Goal: Find contact information: Find contact information

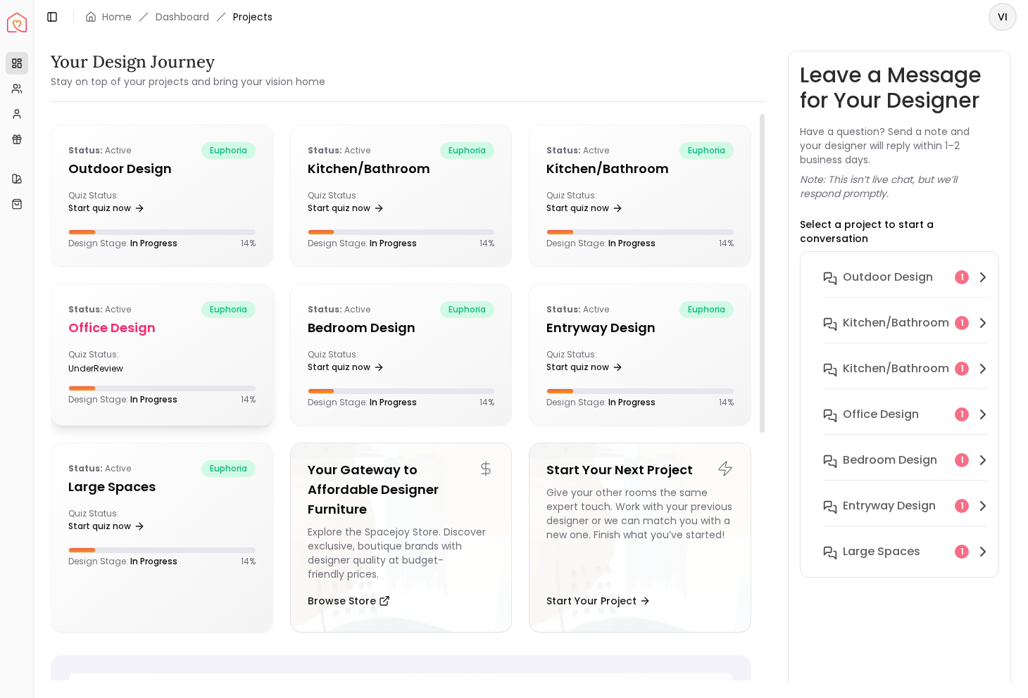
click at [139, 323] on h5 "Office design" at bounding box center [161, 328] width 187 height 20
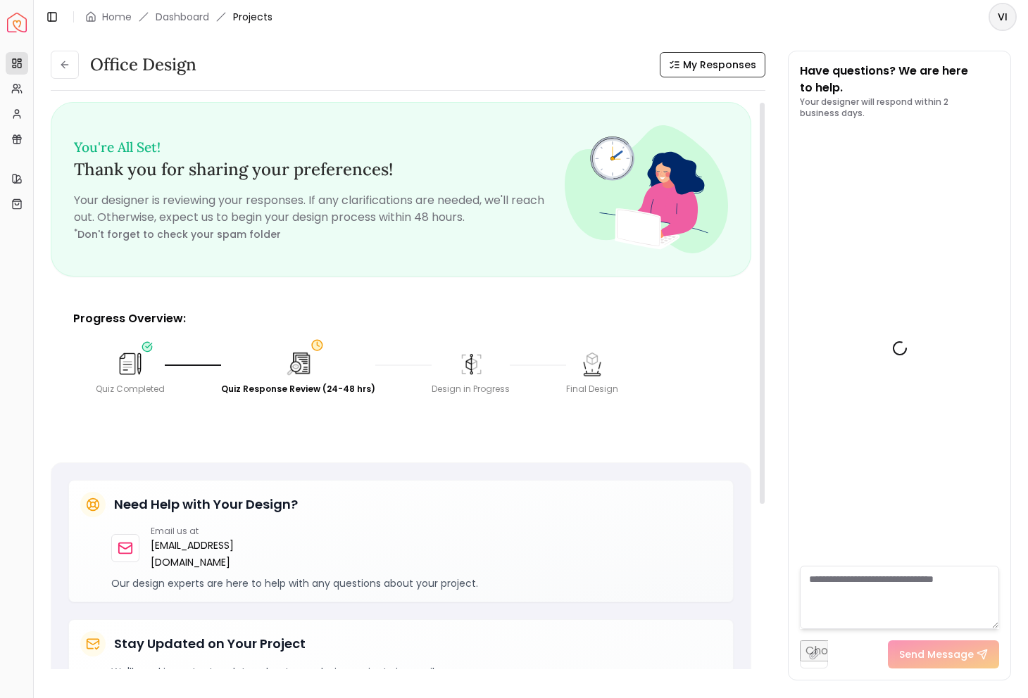
scroll to position [395, 0]
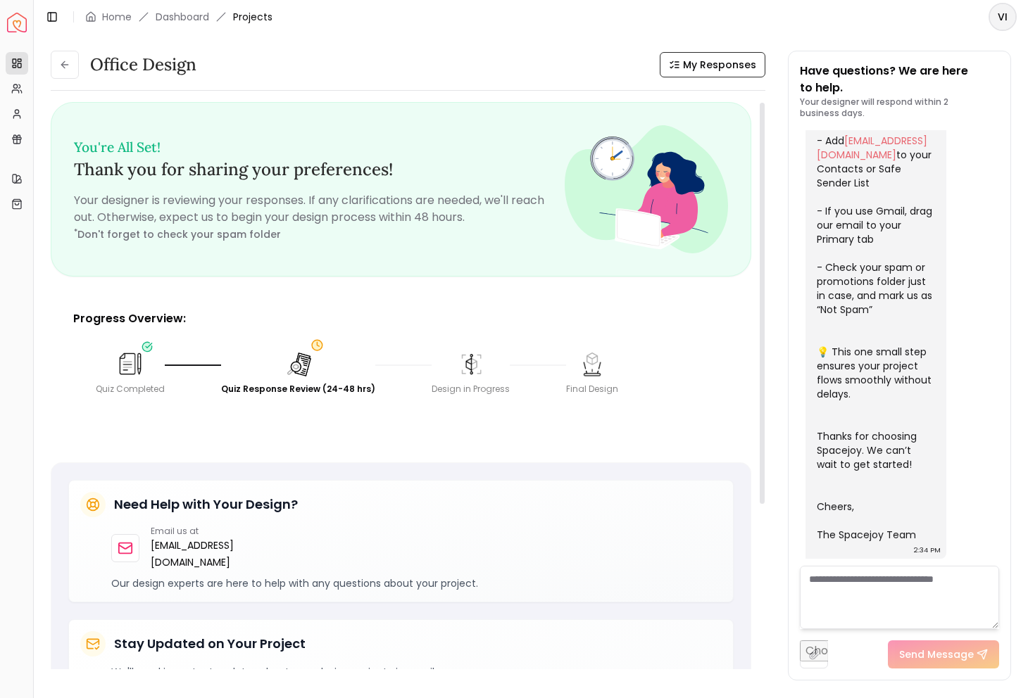
click at [314, 344] on icon at bounding box center [316, 345] width 13 height 13
click at [296, 371] on img at bounding box center [299, 364] width 30 height 30
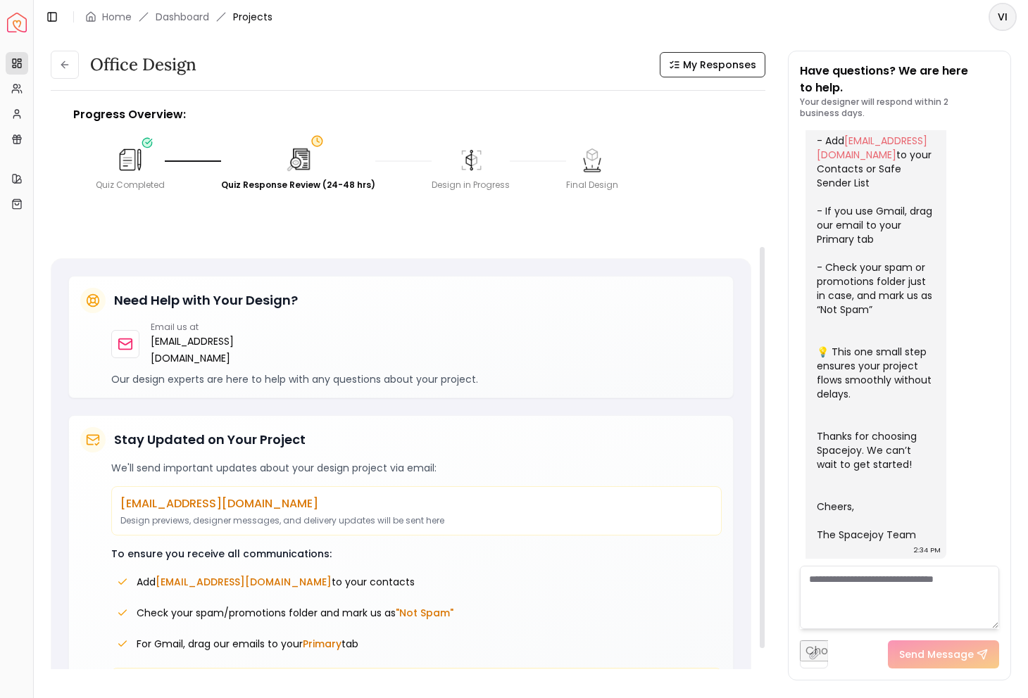
scroll to position [249, 0]
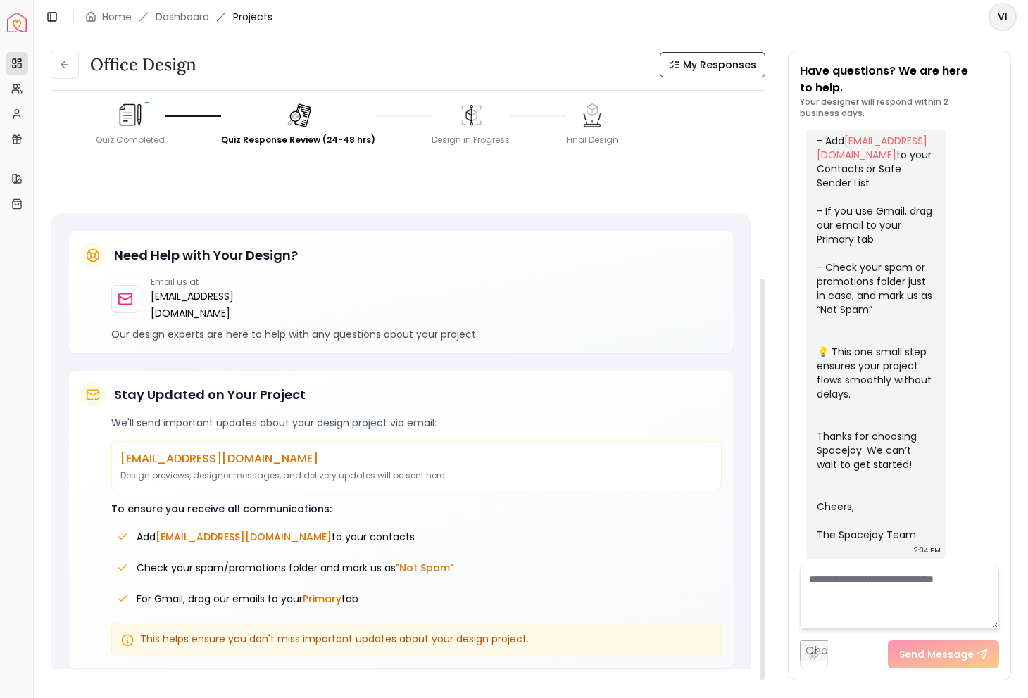
click at [215, 416] on p "We'll send important updates about your design project via email:" at bounding box center [416, 423] width 610 height 14
click at [213, 451] on p "[EMAIL_ADDRESS][DOMAIN_NAME]" at bounding box center [416, 459] width 592 height 17
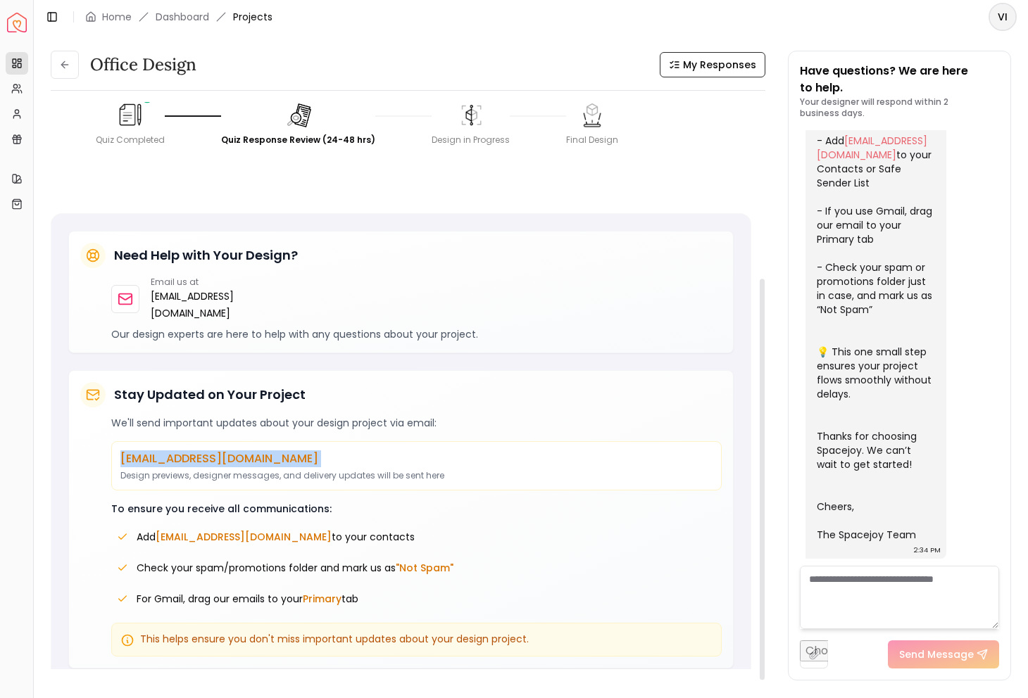
click at [213, 451] on p "[EMAIL_ADDRESS][DOMAIN_NAME]" at bounding box center [416, 459] width 592 height 17
copy p "[EMAIL_ADDRESS][DOMAIN_NAME]"
